Goal: Task Accomplishment & Management: Manage account settings

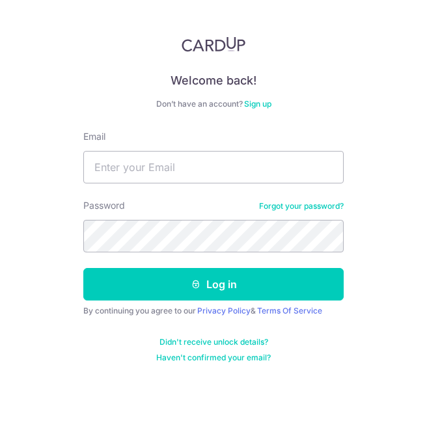
click at [174, 149] on div "Email" at bounding box center [213, 156] width 260 height 53
click at [181, 160] on input "Email" at bounding box center [213, 167] width 260 height 33
type input "[EMAIL_ADDRESS][DOMAIN_NAME]"
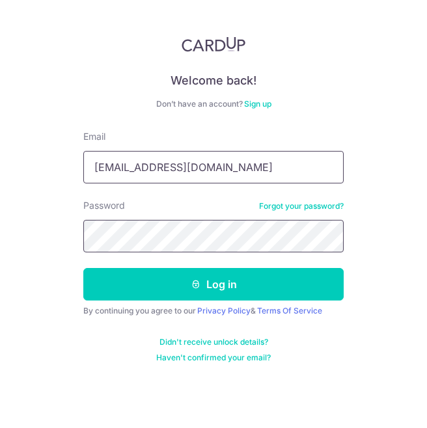
click at [83, 268] on button "Log in" at bounding box center [213, 284] width 260 height 33
